Goal: Check status: Check status

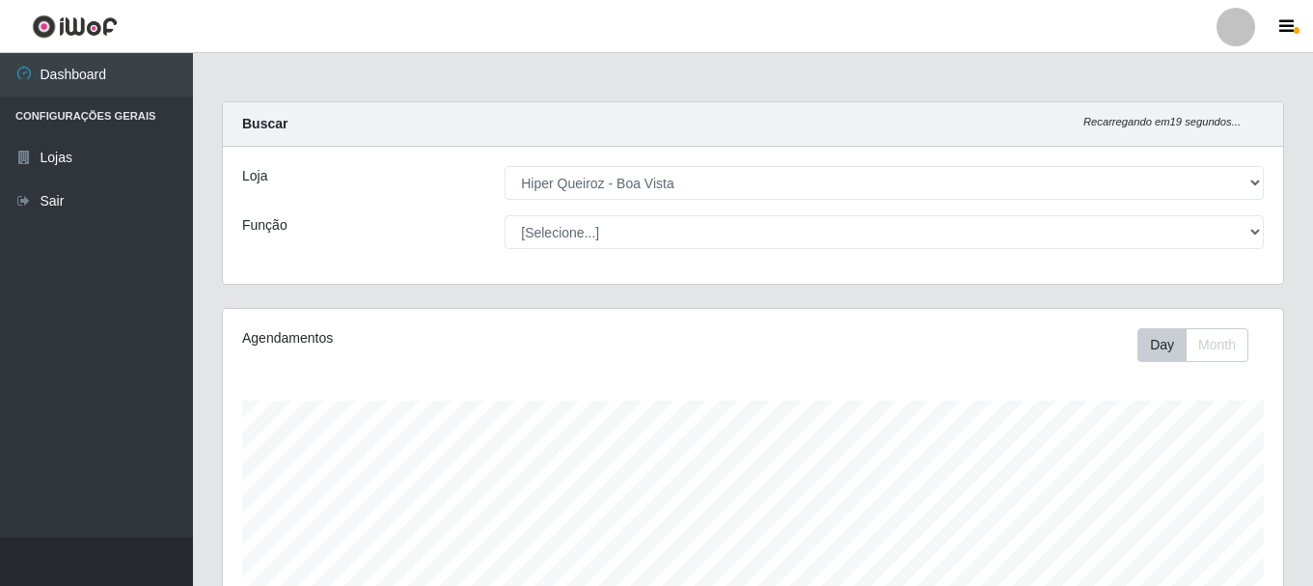
select select "514"
click at [1286, 21] on icon "button" at bounding box center [1286, 26] width 14 height 17
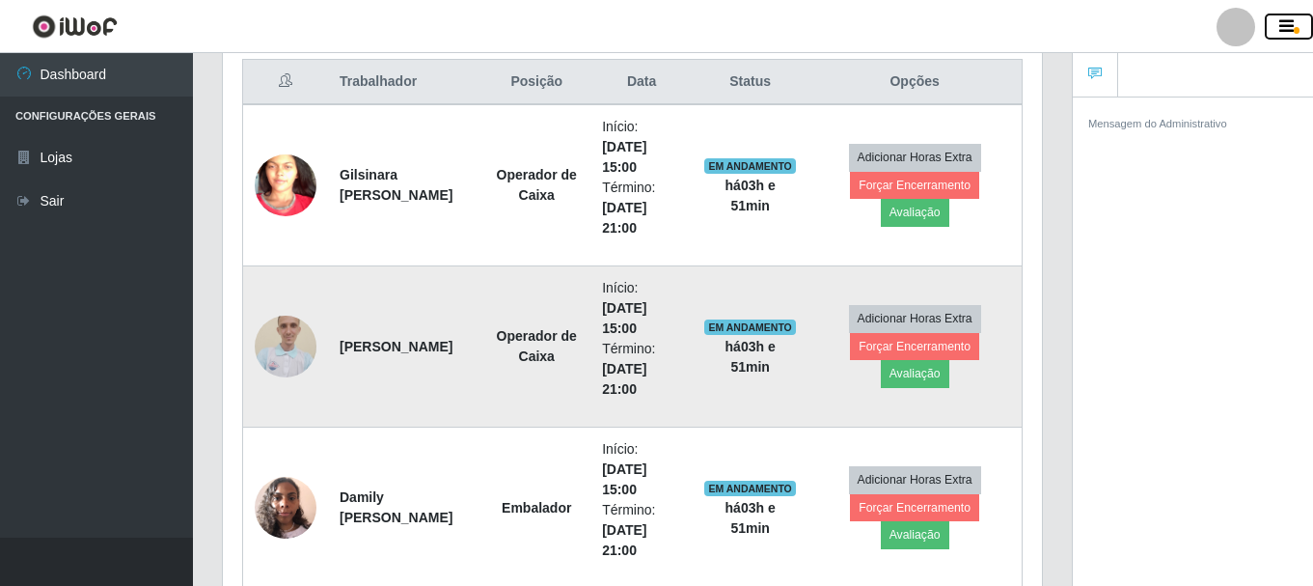
scroll to position [707, 0]
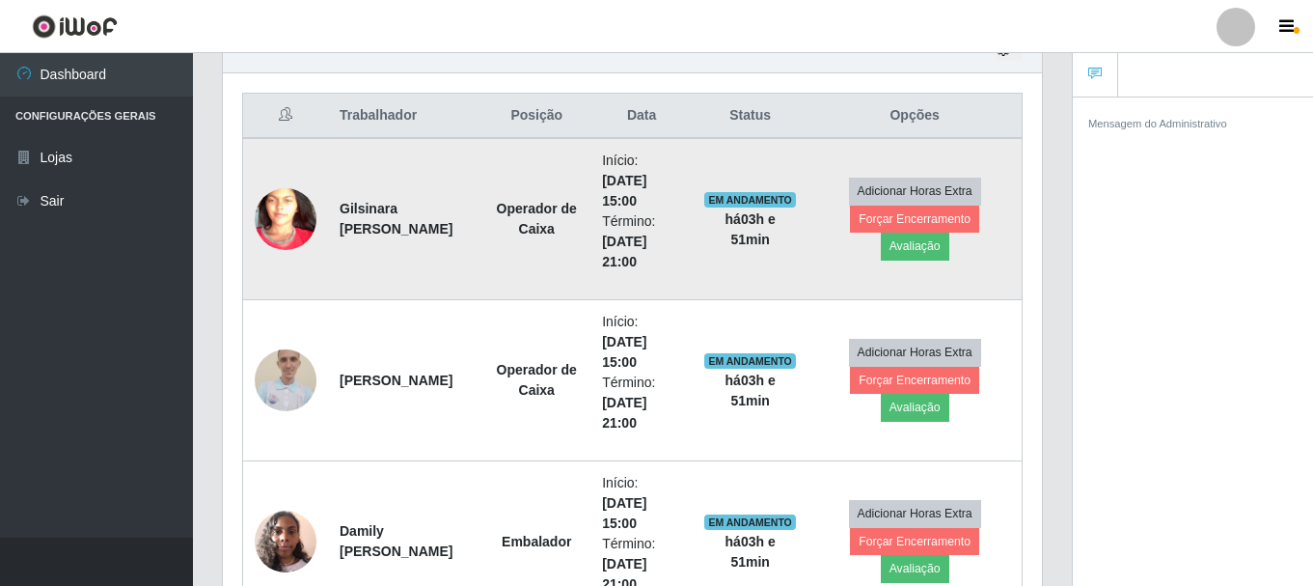
click at [284, 222] on img at bounding box center [286, 219] width 62 height 134
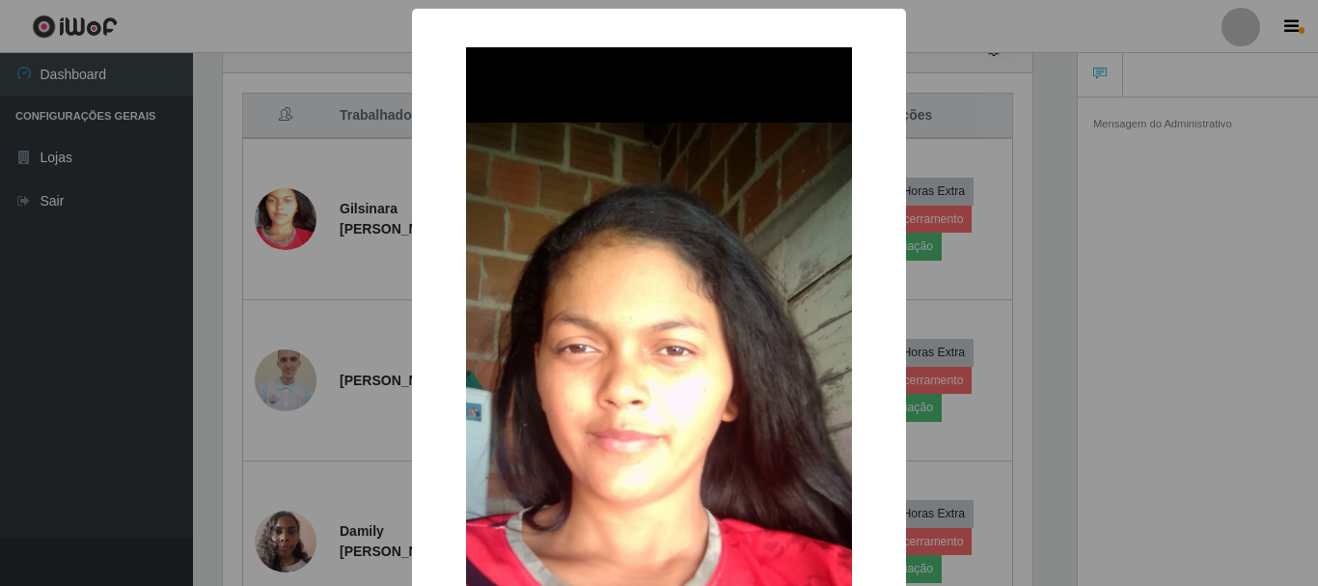
click at [1034, 296] on div "× OK Cancel" at bounding box center [659, 293] width 1318 height 586
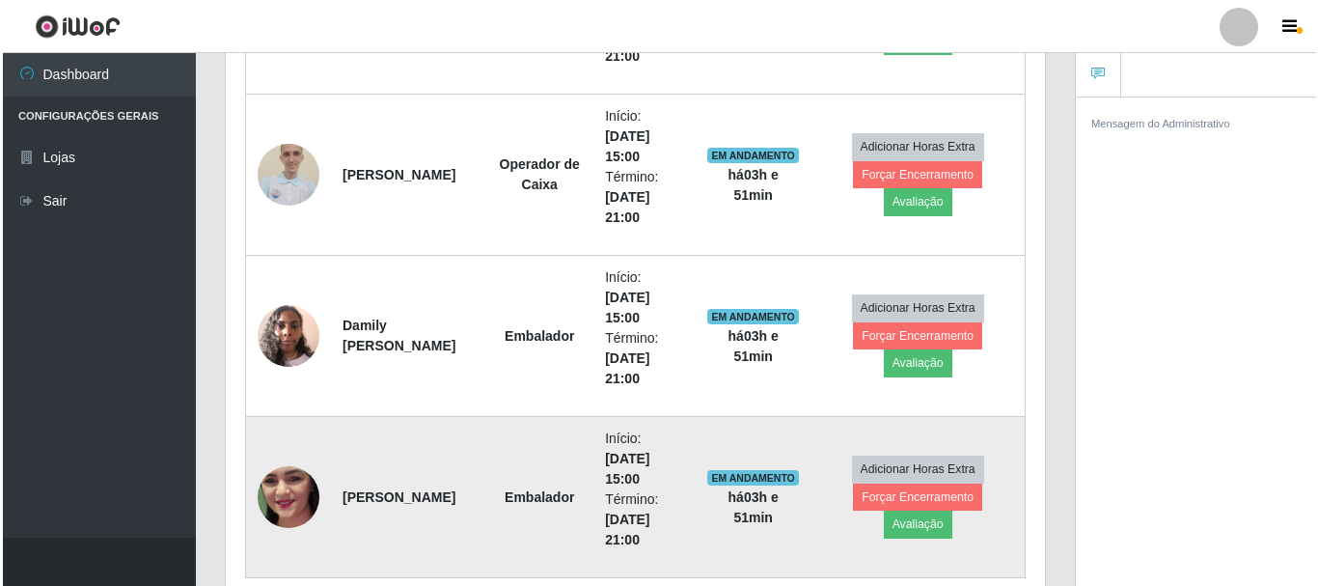
scroll to position [997, 0]
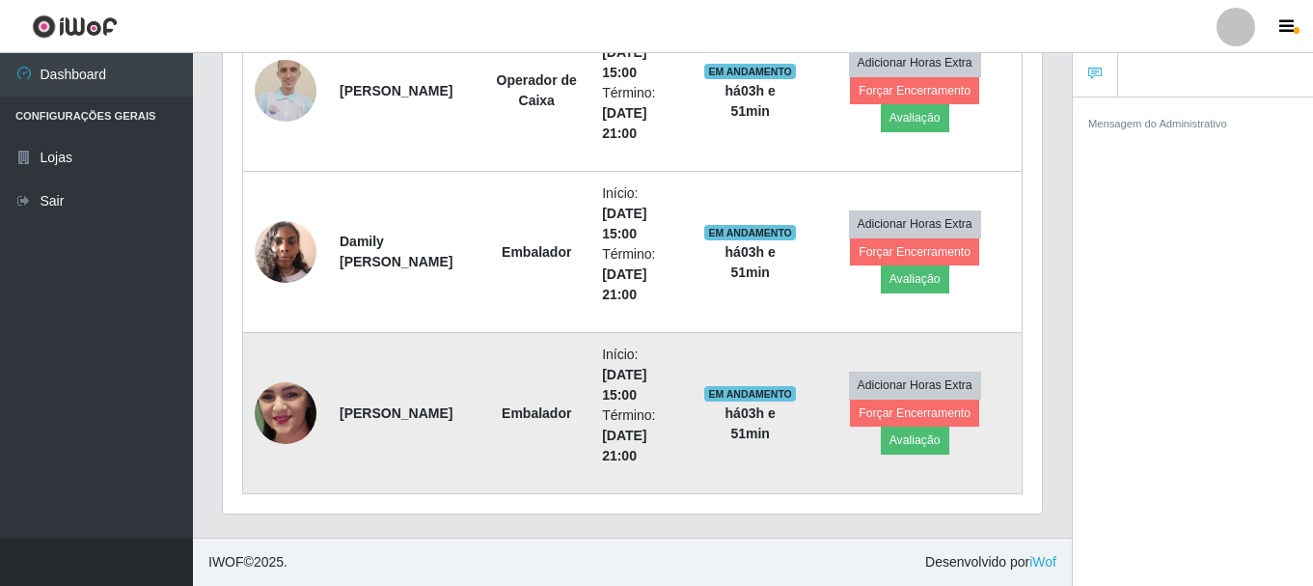
click at [288, 416] on img at bounding box center [286, 412] width 62 height 137
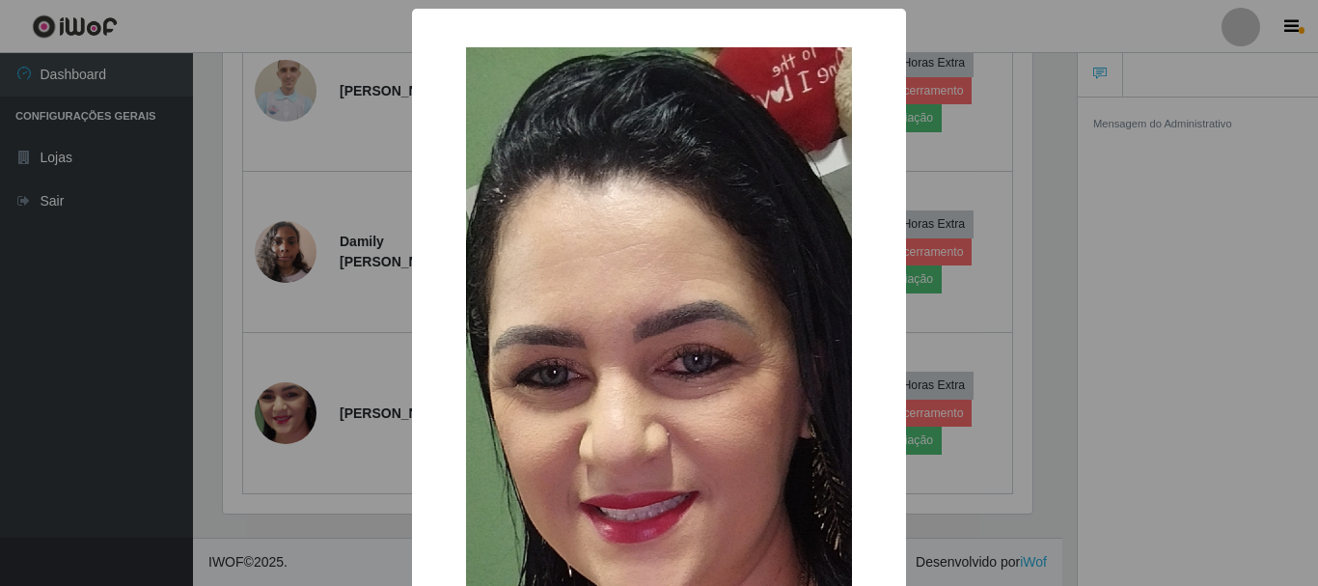
click at [658, 397] on img at bounding box center [659, 476] width 386 height 858
click at [1193, 267] on div "× OK Cancel" at bounding box center [659, 293] width 1318 height 586
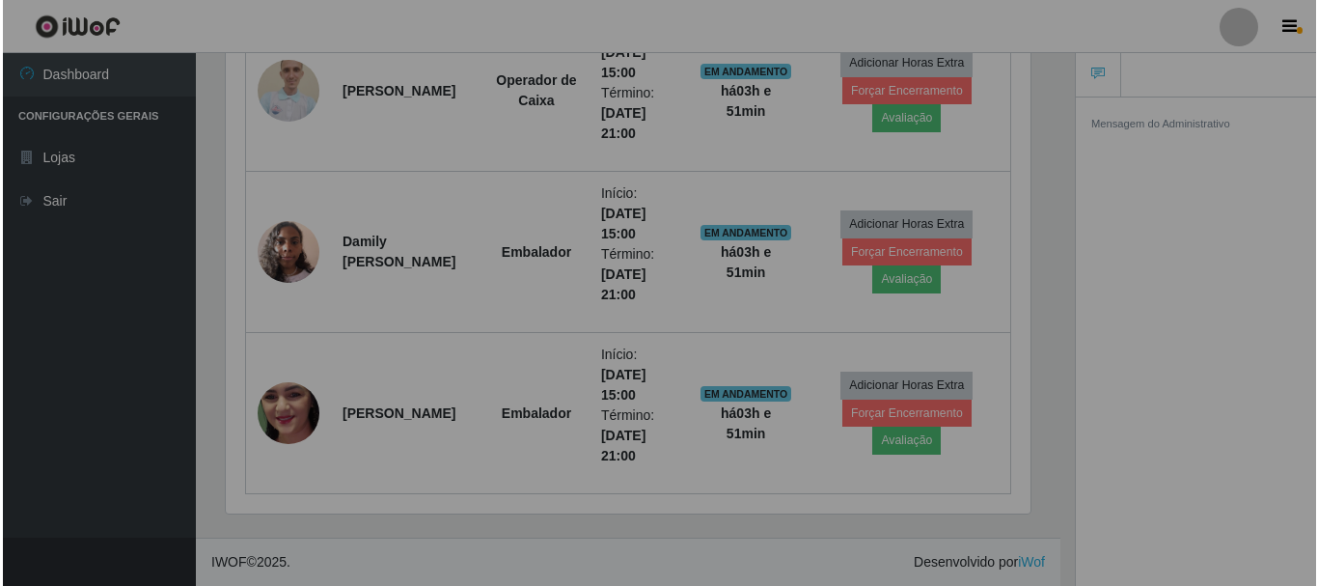
scroll to position [400, 819]
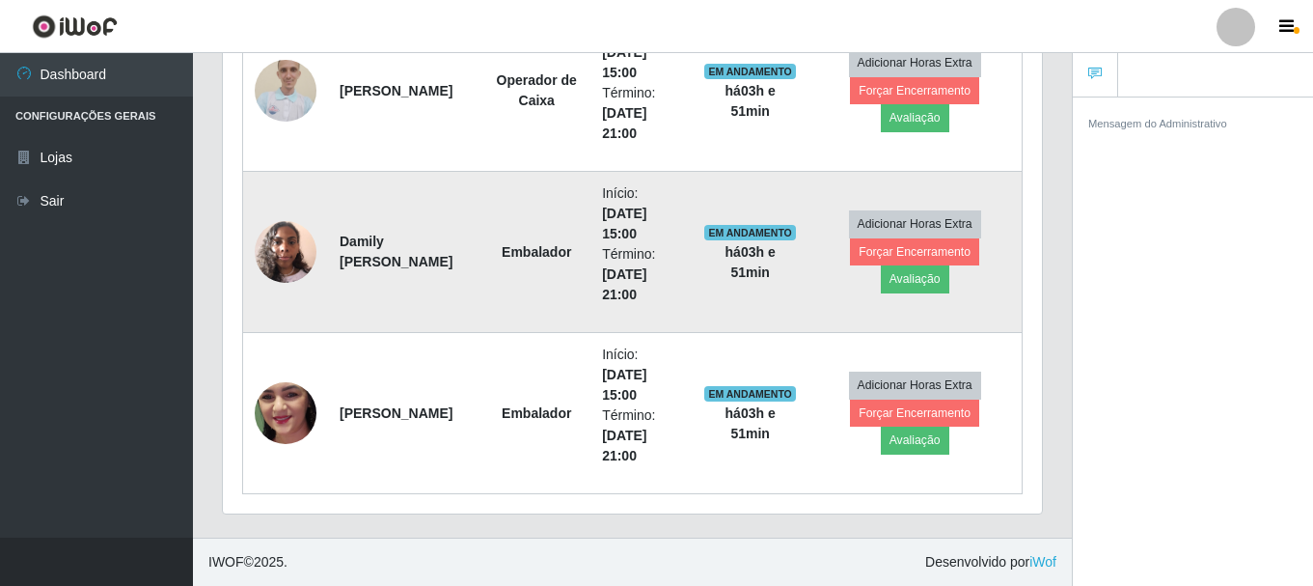
click at [284, 240] on img at bounding box center [286, 251] width 62 height 82
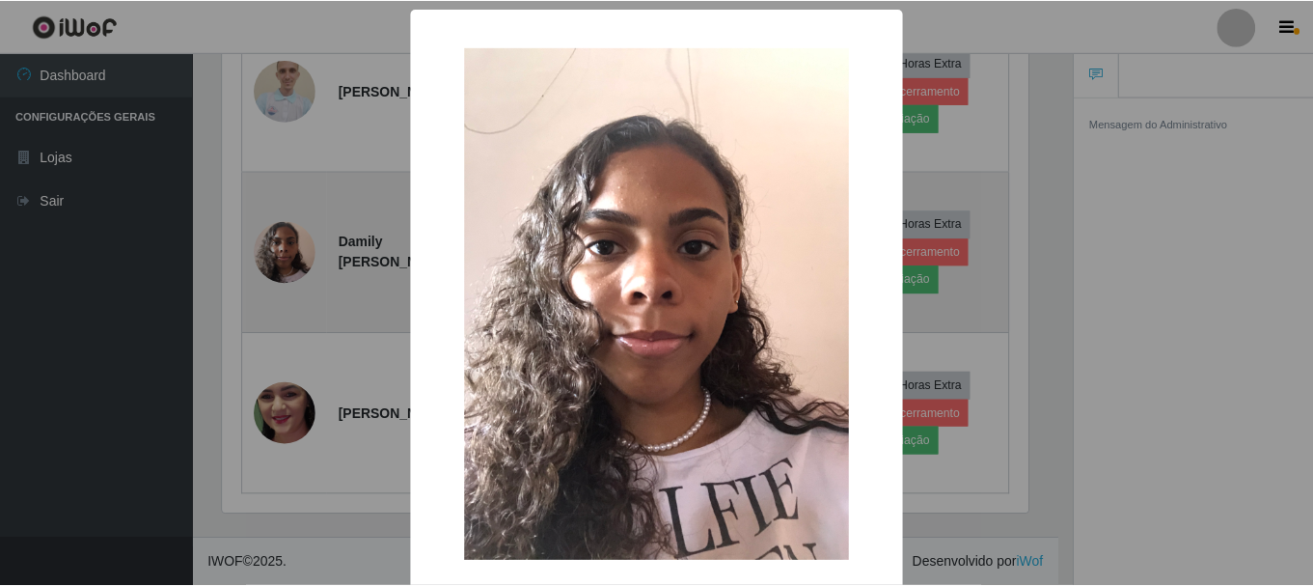
scroll to position [400, 809]
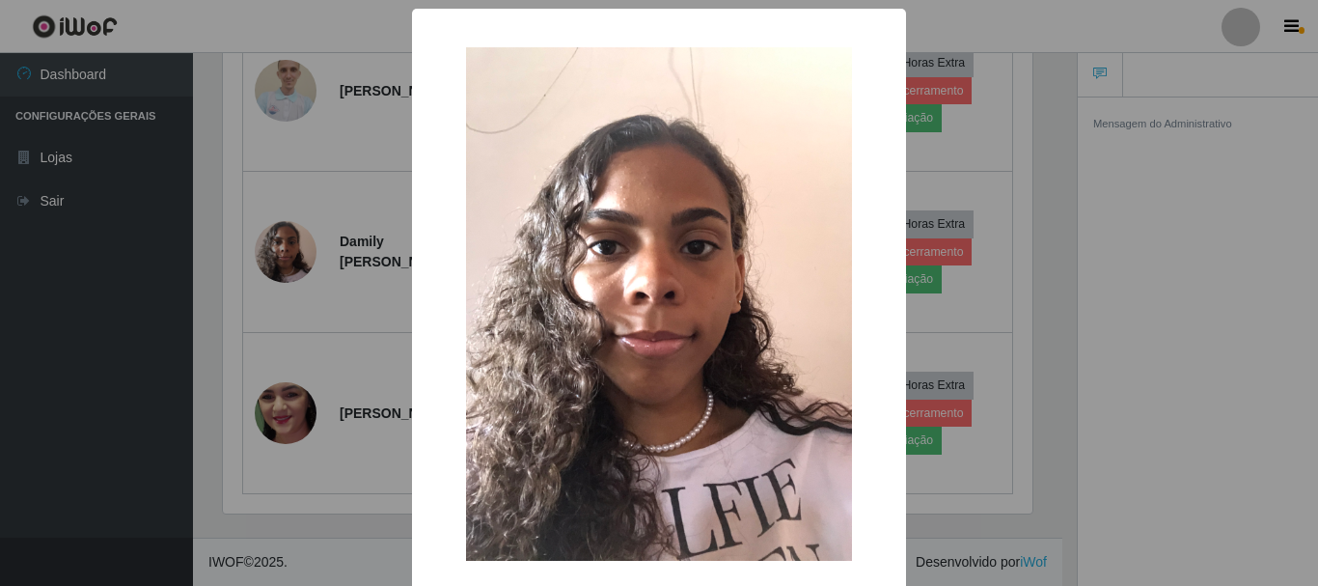
click at [676, 333] on img at bounding box center [659, 303] width 386 height 513
click at [1134, 323] on div "× OK Cancel" at bounding box center [659, 293] width 1318 height 586
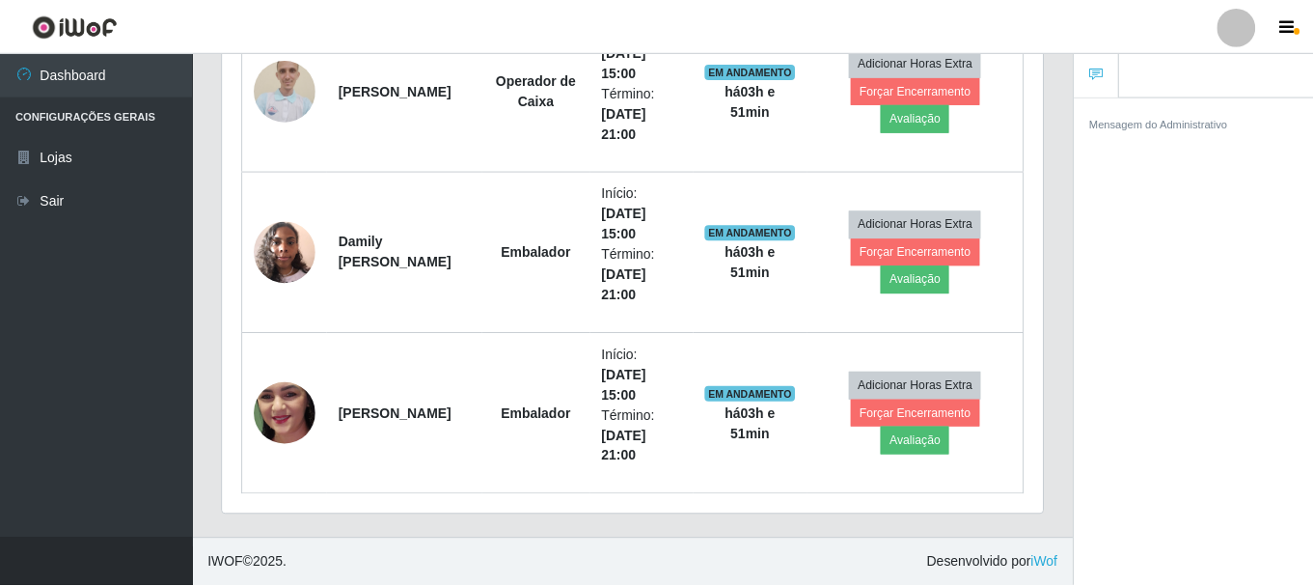
scroll to position [400, 819]
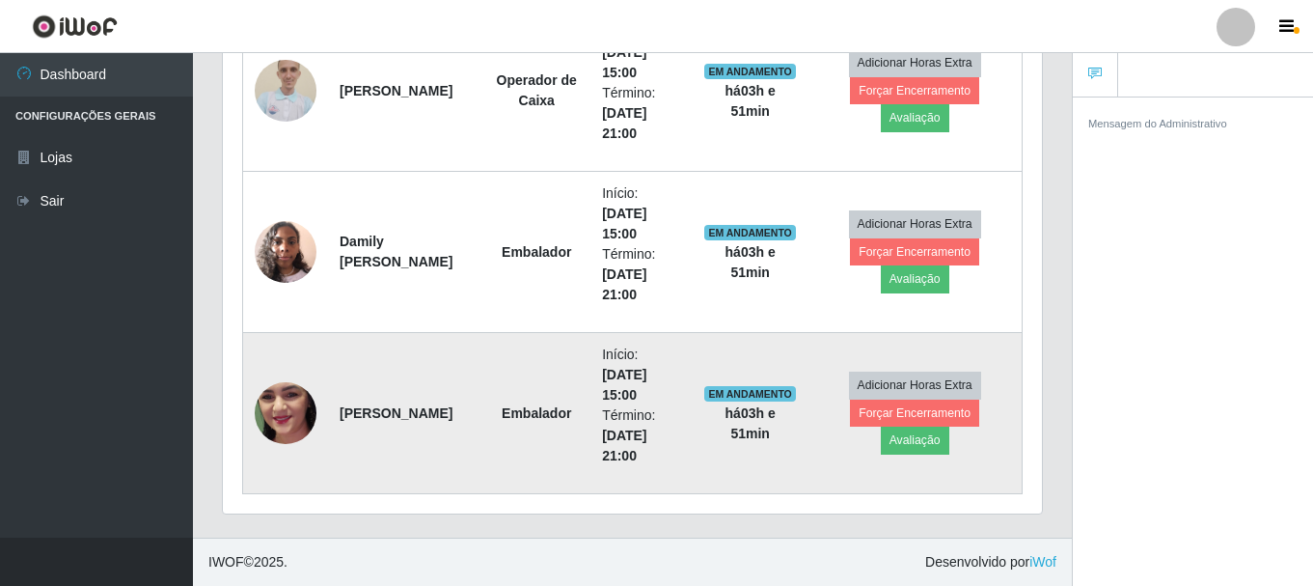
click at [282, 398] on img at bounding box center [286, 412] width 62 height 137
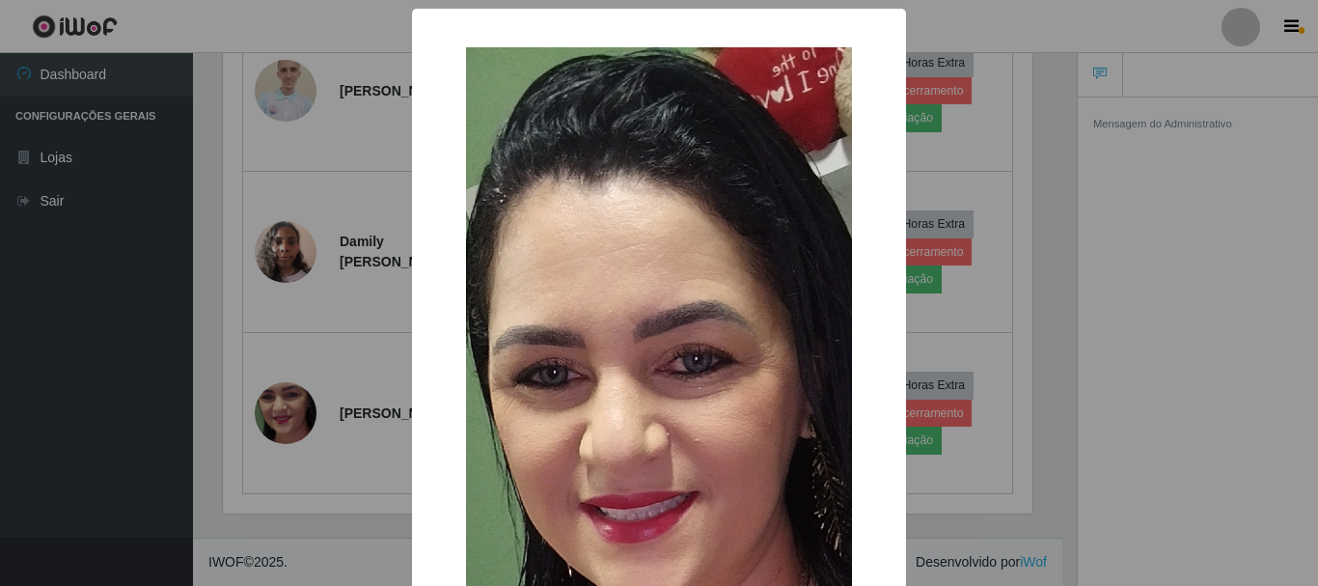
click at [990, 355] on div "× OK Cancel" at bounding box center [659, 293] width 1318 height 586
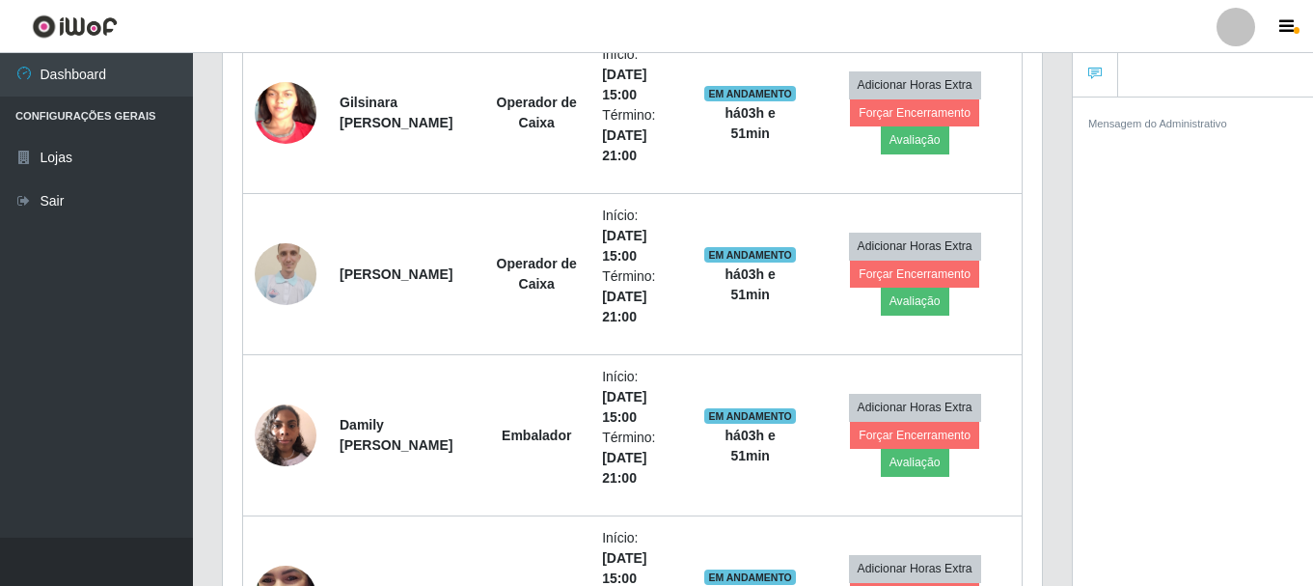
scroll to position [0, 0]
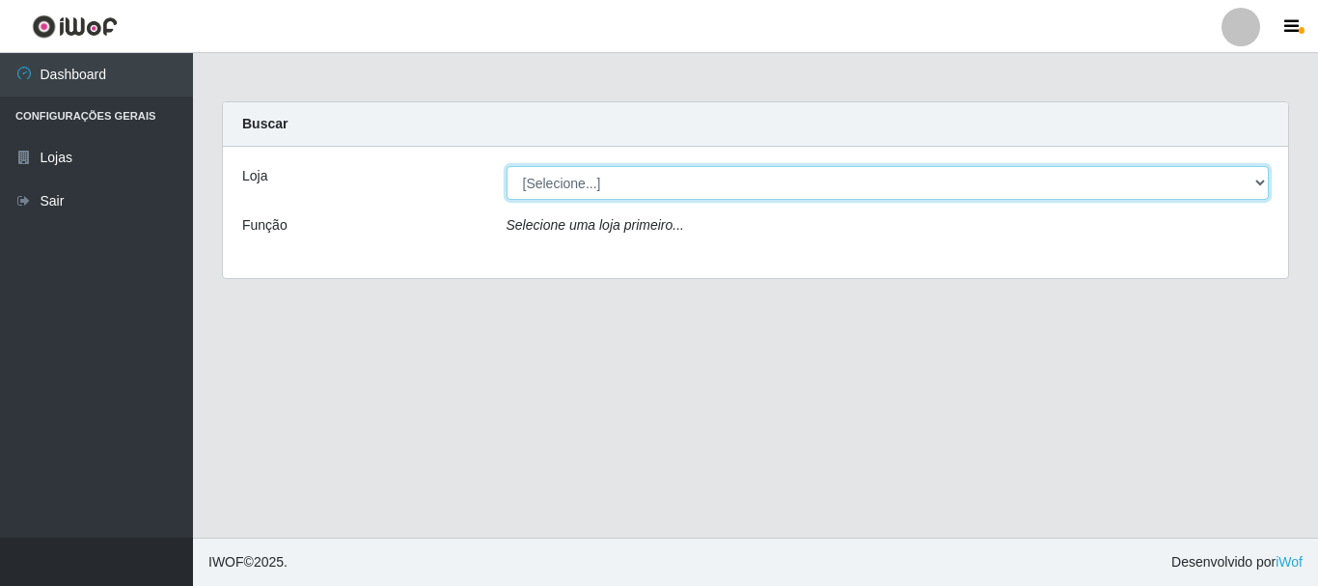
click at [1264, 177] on select "[Selecione...] Hiper Queiroz - [GEOGRAPHIC_DATA]" at bounding box center [887, 183] width 763 height 34
select select "514"
click at [506, 166] on select "[Selecione...] Hiper Queiroz - Boa Vista" at bounding box center [887, 183] width 763 height 34
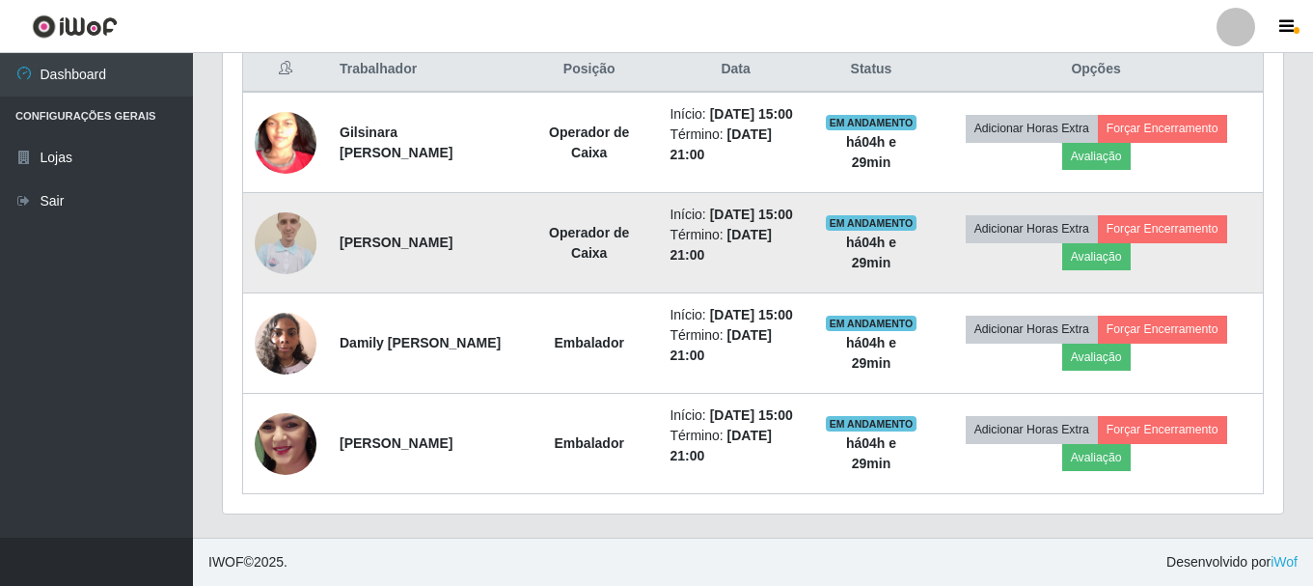
scroll to position [834, 0]
